Goal: Task Accomplishment & Management: Use online tool/utility

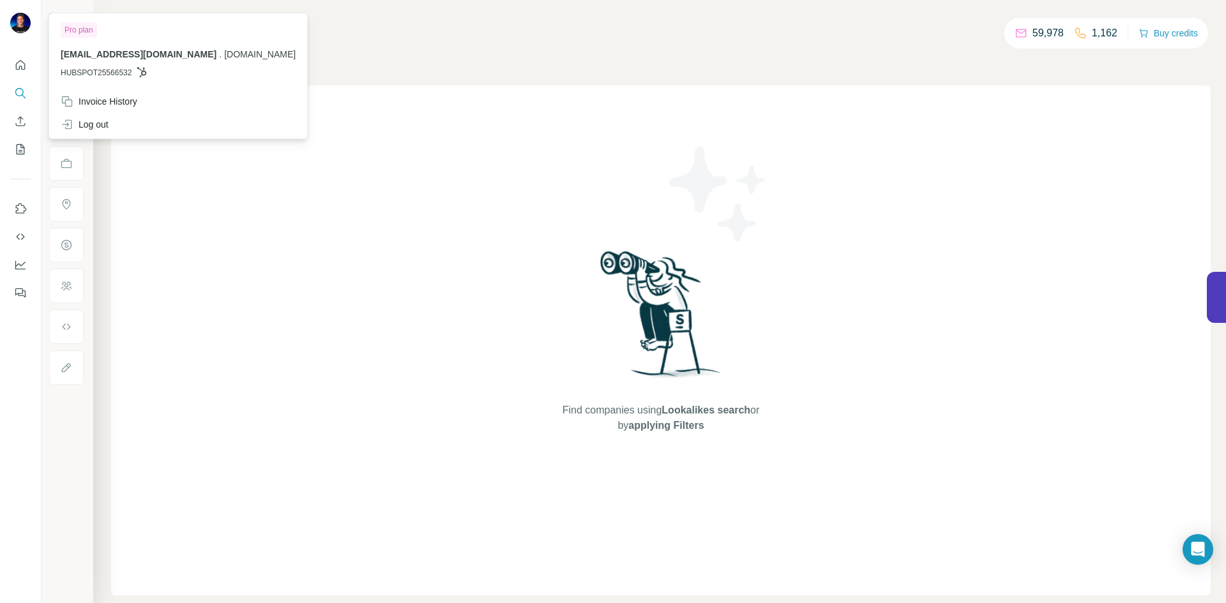
click at [31, 26] on div at bounding box center [22, 25] width 37 height 42
click at [22, 23] on img at bounding box center [20, 23] width 20 height 20
click at [111, 122] on div "Log out" at bounding box center [178, 124] width 250 height 23
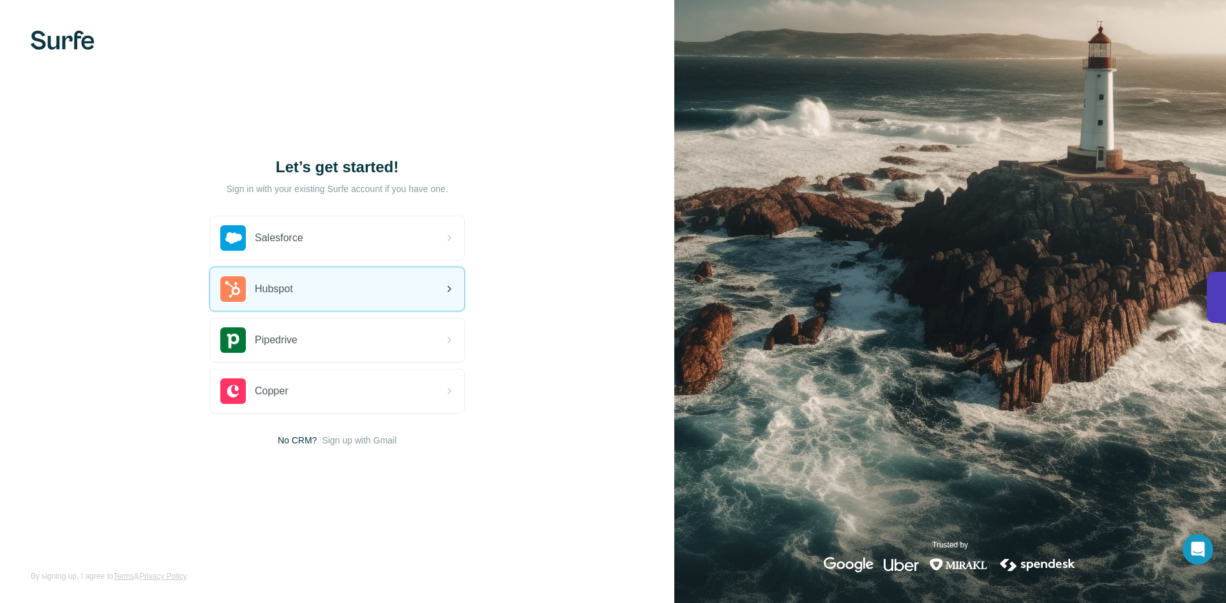
click at [286, 297] on div "Hubspot" at bounding box center [256, 289] width 73 height 26
click at [329, 306] on div "Hubspot" at bounding box center [337, 289] width 254 height 43
click at [307, 298] on div "Hubspot" at bounding box center [337, 289] width 254 height 43
click at [403, 298] on div "Hubspot" at bounding box center [337, 289] width 254 height 43
